Goal: Information Seeking & Learning: Learn about a topic

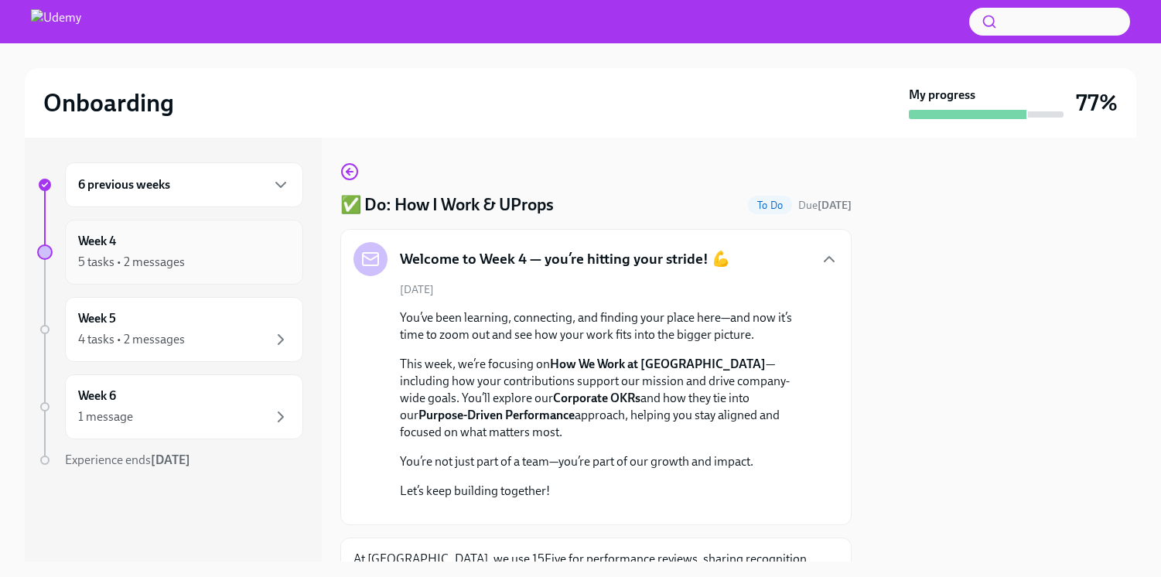
click at [157, 263] on div "5 tasks • 2 messages" at bounding box center [131, 262] width 107 height 17
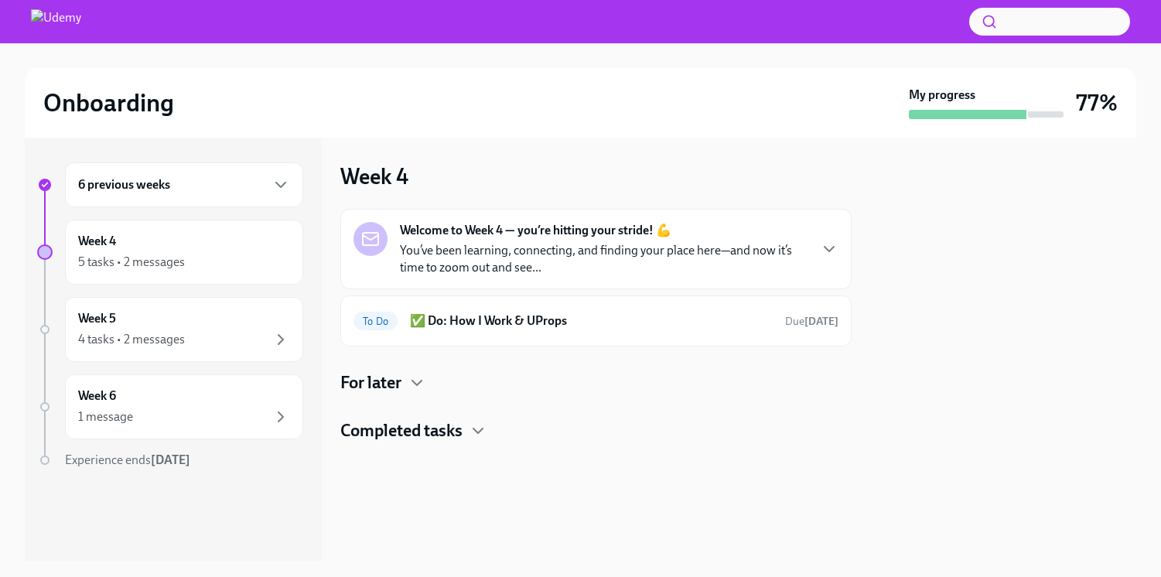
click at [503, 254] on p "You’ve been learning, connecting, and finding your place here—and now it’s time…" at bounding box center [604, 259] width 408 height 34
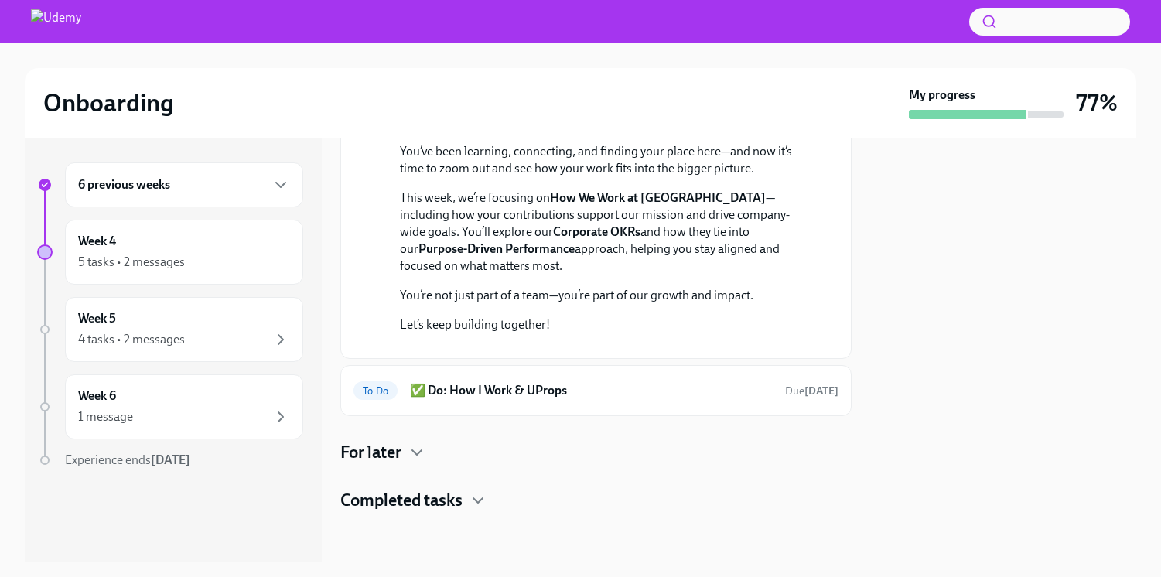
scroll to position [353, 0]
click at [448, 456] on div "For later" at bounding box center [595, 452] width 511 height 23
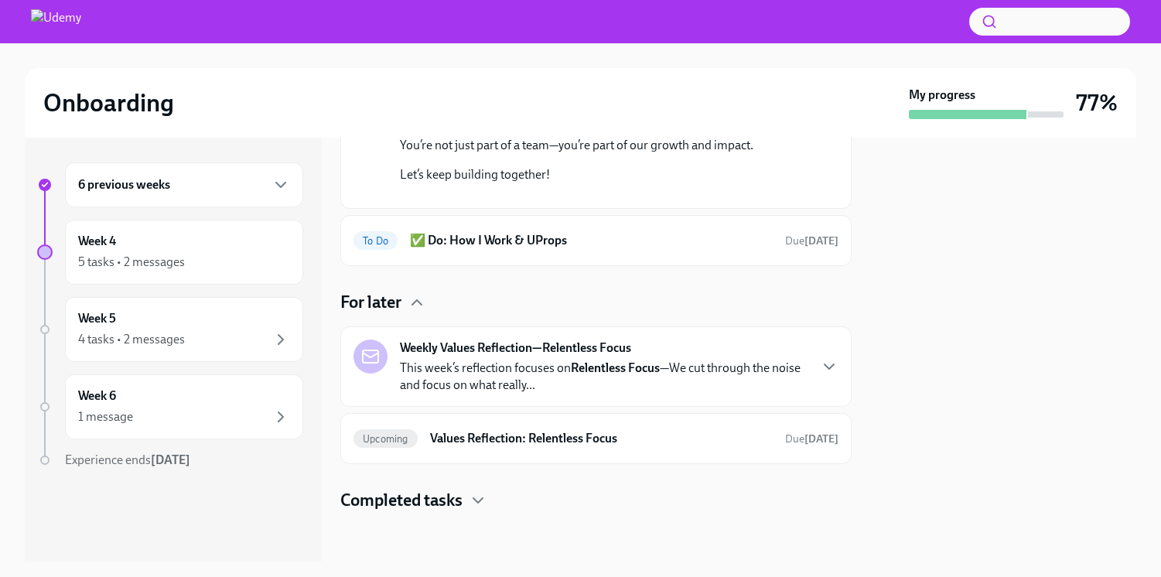
scroll to position [483, 0]
click at [509, 447] on h6 "Values Reflection: Relentless Focus" at bounding box center [601, 438] width 343 height 17
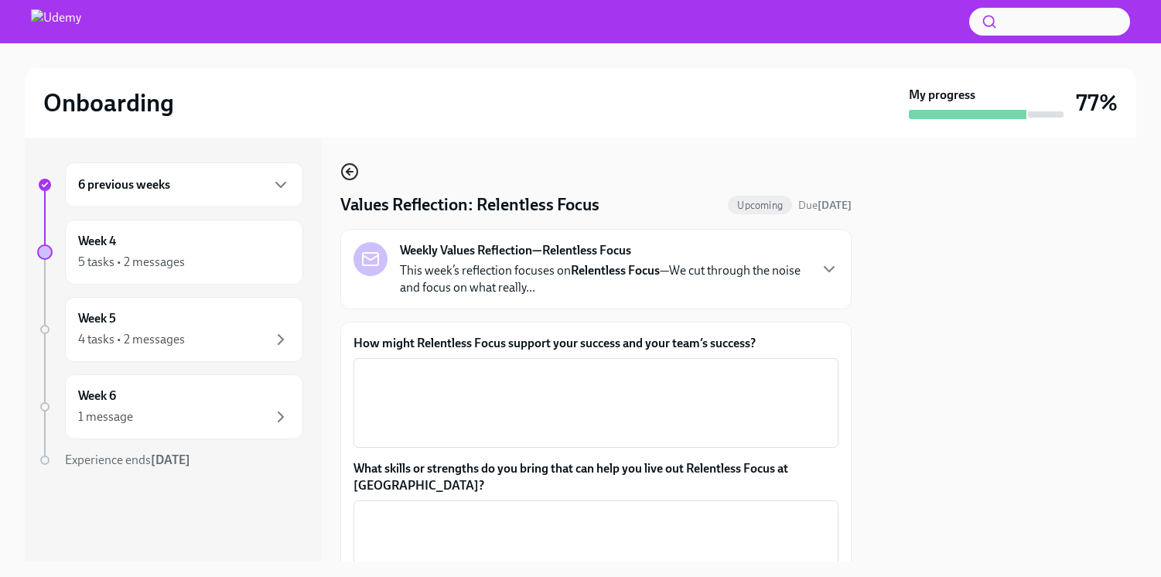
click at [346, 171] on icon "button" at bounding box center [347, 172] width 3 height 6
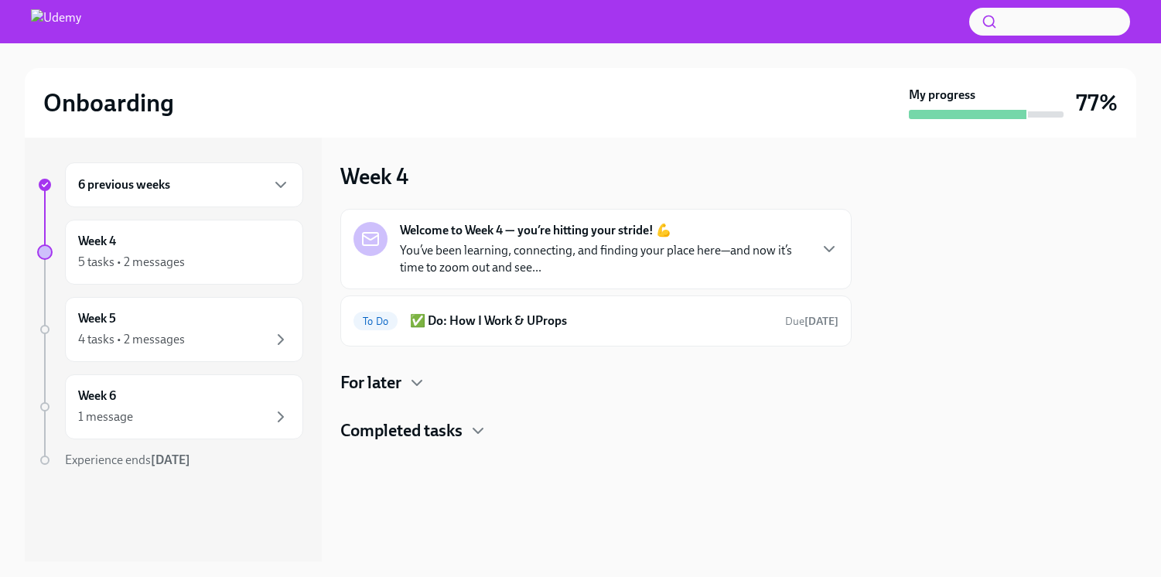
click at [397, 387] on h4 "For later" at bounding box center [370, 382] width 61 height 23
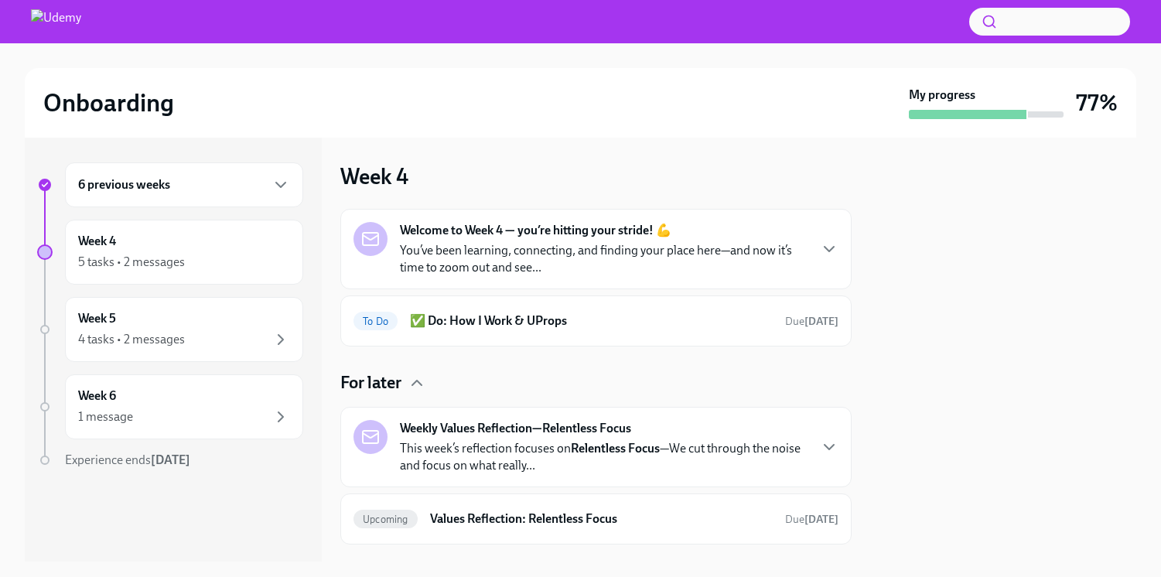
click at [572, 255] on p "You’ve been learning, connecting, and finding your place here—and now it’s time…" at bounding box center [604, 259] width 408 height 34
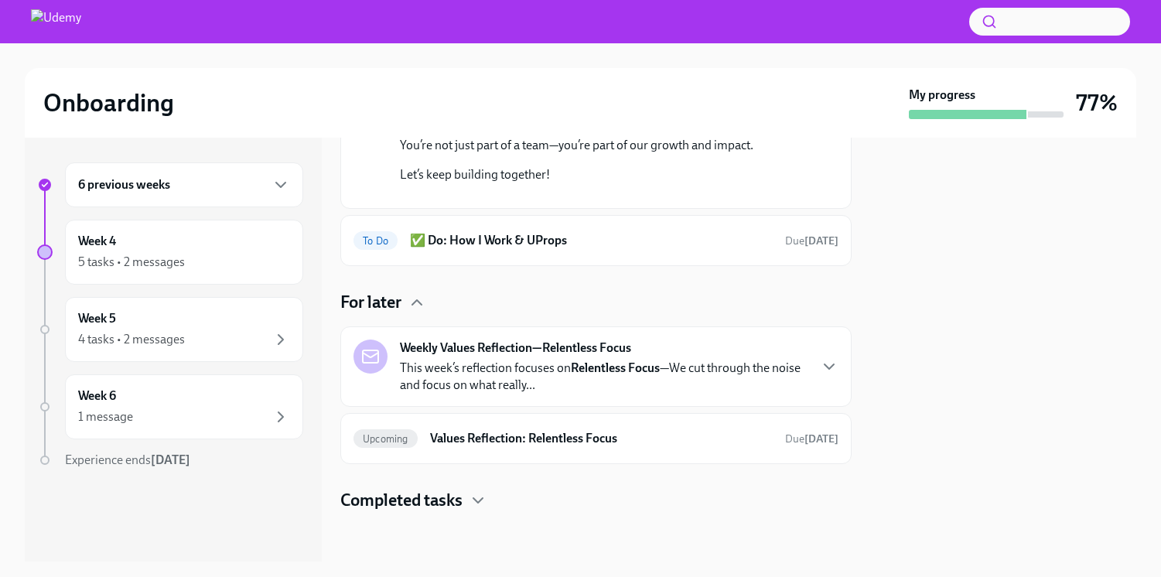
scroll to position [503, 0]
click at [467, 511] on div "Completed tasks" at bounding box center [595, 500] width 511 height 23
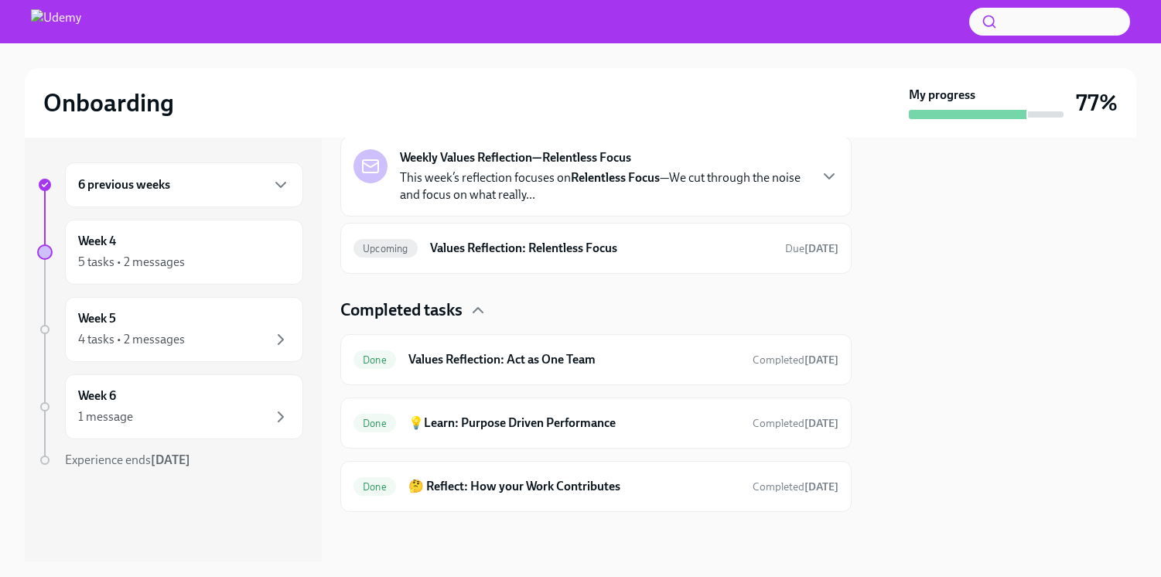
scroll to position [693, 0]
click at [565, 482] on h6 "🤔 Reflect: How your Work Contributes" at bounding box center [574, 486] width 332 height 17
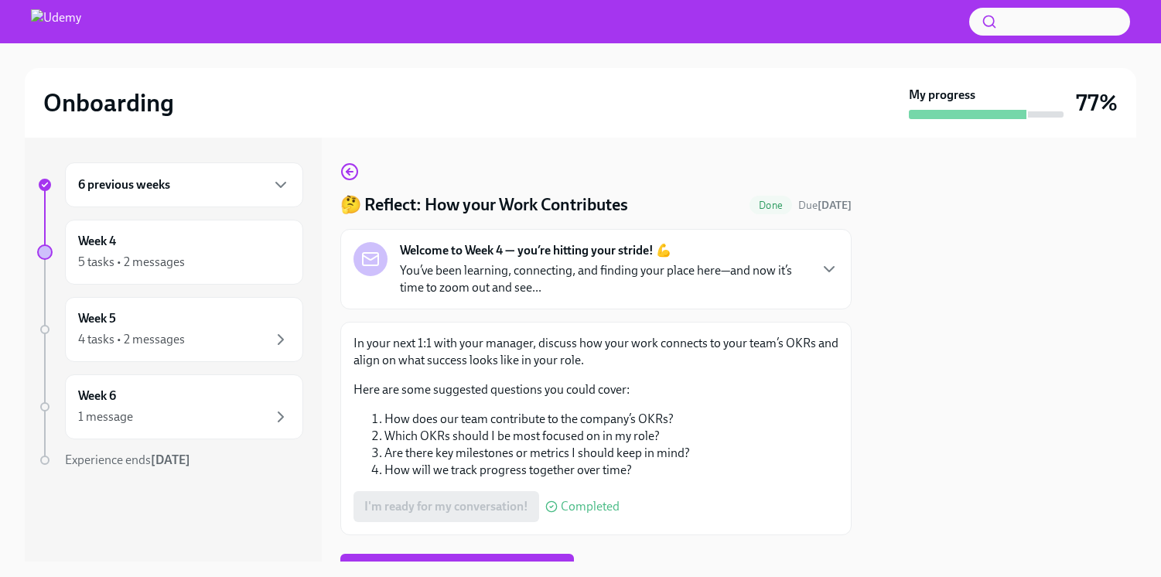
scroll to position [73, 0]
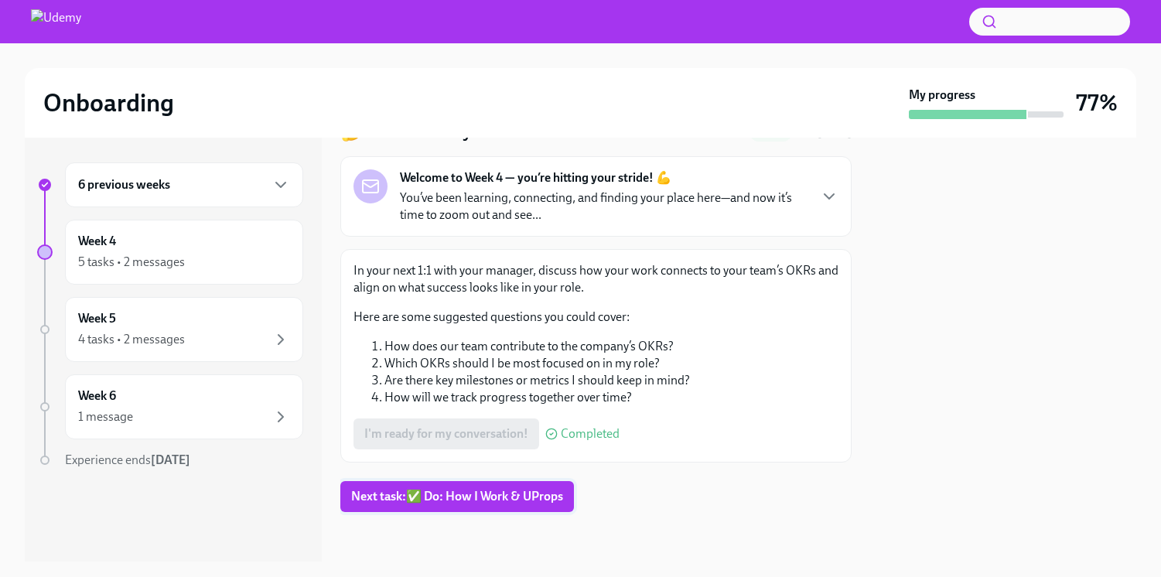
click at [555, 497] on span "Next task : ✅ Do: How I Work & UProps" at bounding box center [457, 496] width 212 height 15
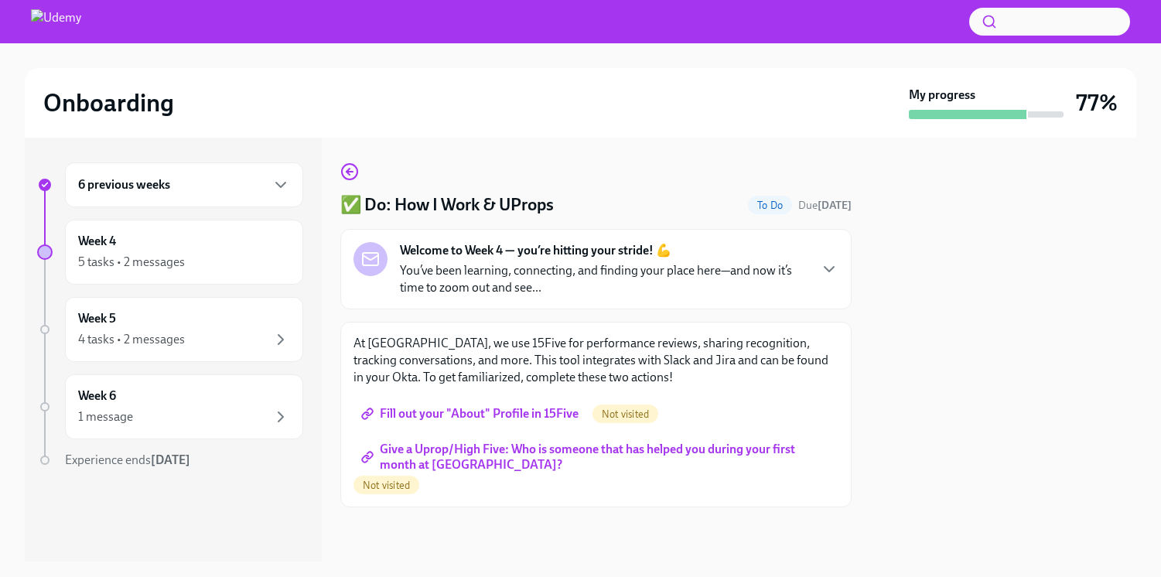
click at [540, 416] on span "Fill out your "About" Profile in 15Five" at bounding box center [471, 413] width 214 height 15
click at [556, 449] on span "Give a Uprop/High Five: Who is someone that has helped you during your first mo…" at bounding box center [595, 456] width 463 height 15
